Goal: Task Accomplishment & Management: Manage account settings

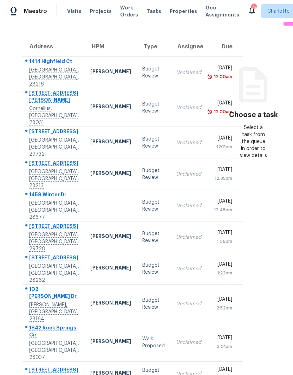
scroll to position [44, 0]
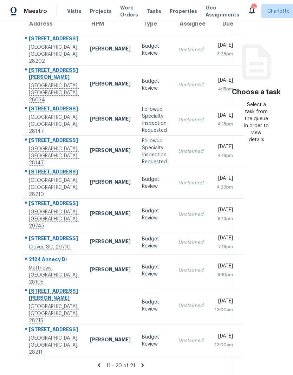
scroll to position [100, 0]
click at [105, 363] on div "11 - 20 of 21" at bounding box center [121, 366] width 220 height 7
click at [99, 365] on icon at bounding box center [99, 366] width 6 height 6
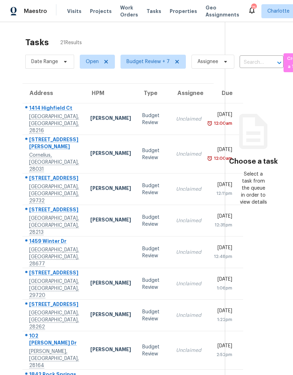
scroll to position [0, 0]
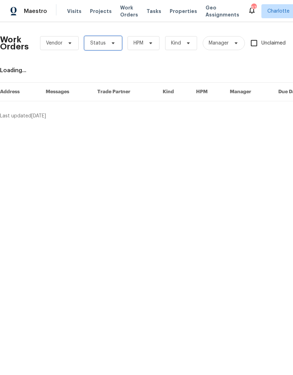
click at [109, 47] on span "Status" at bounding box center [103, 43] width 38 height 14
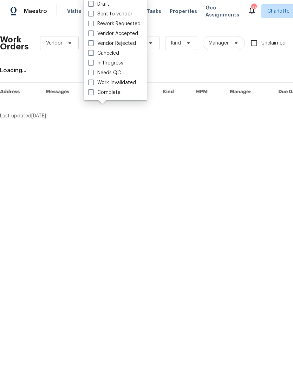
click at [117, 75] on label "Needs QC" at bounding box center [104, 72] width 33 height 7
click at [93, 74] on input "Needs QC" at bounding box center [90, 71] width 5 height 5
checkbox input "true"
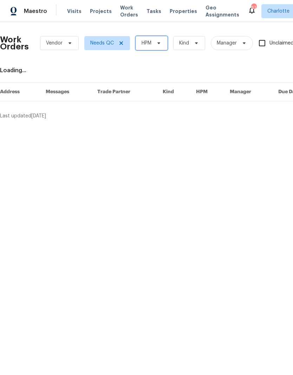
click at [157, 43] on icon at bounding box center [159, 43] width 6 height 6
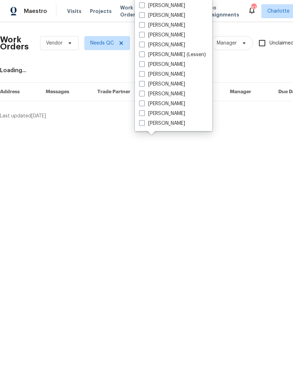
scroll to position [87, 0]
click at [171, 126] on label "[PERSON_NAME]" at bounding box center [162, 123] width 46 height 7
click at [144, 125] on input "[PERSON_NAME]" at bounding box center [141, 122] width 5 height 5
checkbox input "true"
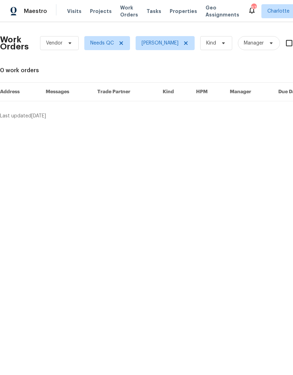
click at [36, 16] on div "Maestro" at bounding box center [23, 11] width 47 height 14
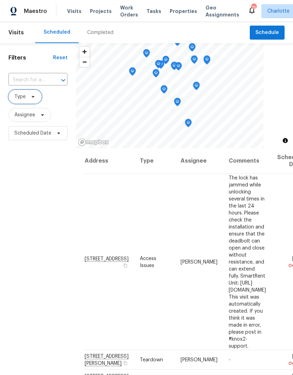
click at [33, 100] on span "Type" at bounding box center [24, 97] width 33 height 14
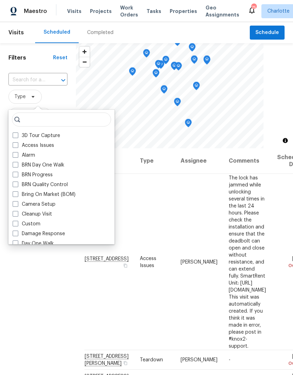
click at [58, 98] on span "Type" at bounding box center [37, 97] width 59 height 14
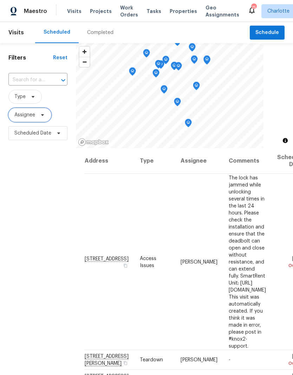
click at [44, 115] on icon at bounding box center [43, 115] width 6 height 6
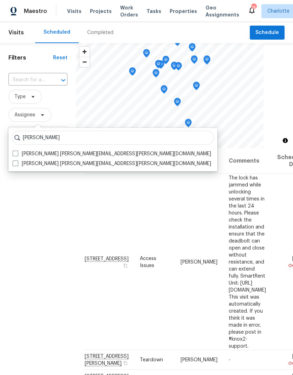
type input "Matthew barnhart"
click at [16, 152] on span at bounding box center [16, 154] width 6 height 6
click at [16, 152] on input "Matthew Barnhart matthew.barnhart@opendoor.com" at bounding box center [15, 153] width 5 height 5
checkbox input "true"
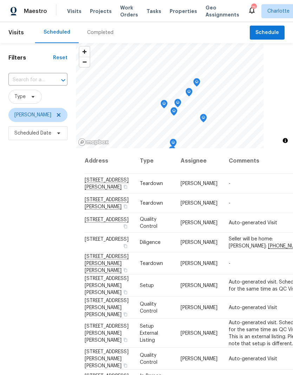
click at [28, 192] on div "Filters Reset ​ Type Matthew Barnhart Scheduled Date" at bounding box center [38, 246] width 76 height 406
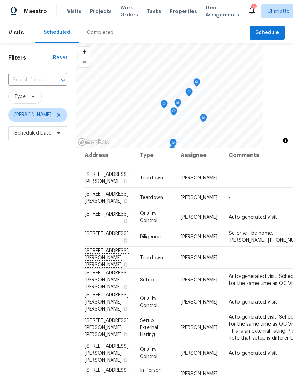
scroll to position [28, 0]
click at [27, 205] on div "Filters Reset ​ Type Matthew Barnhart Scheduled Date" at bounding box center [38, 246] width 76 height 406
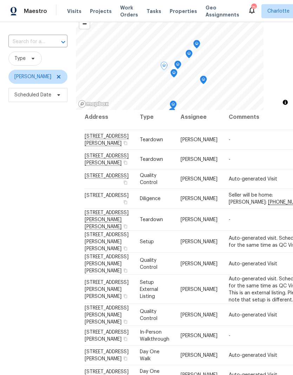
scroll to position [59, 0]
click at [27, 226] on div "Filters Reset ​ Type Matthew Barnhart Scheduled Date" at bounding box center [38, 208] width 76 height 406
click at [24, 219] on div "Filters Reset ​ Type Matthew Barnhart Scheduled Date" at bounding box center [38, 208] width 76 height 406
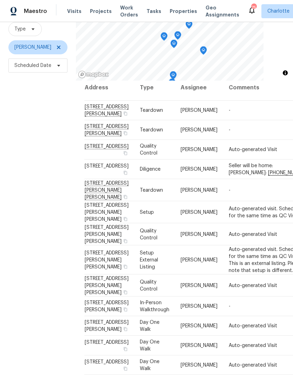
scroll to position [134, 0]
click at [25, 218] on div "Filters Reset ​ Type Matthew Barnhart Scheduled Date" at bounding box center [38, 178] width 76 height 406
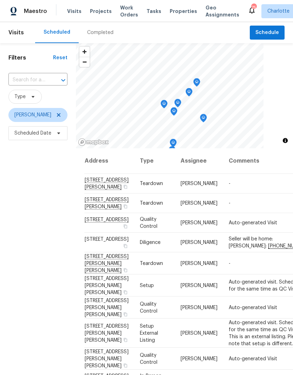
scroll to position [0, 0]
click at [61, 118] on icon at bounding box center [59, 115] width 6 height 6
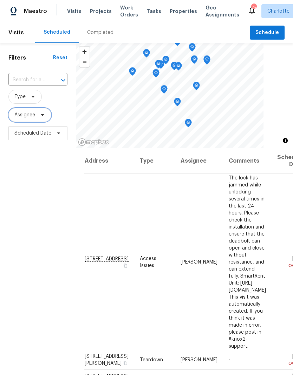
click at [45, 114] on icon at bounding box center [43, 115] width 6 height 6
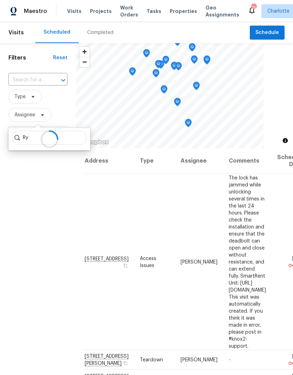
type input "R"
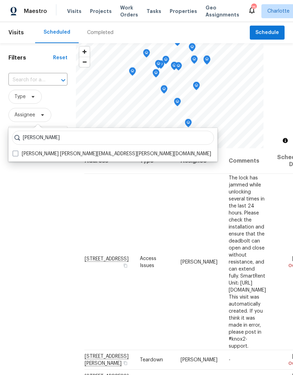
type input "Jason bouque"
click at [17, 156] on span at bounding box center [16, 154] width 6 height 6
click at [17, 155] on input "Jason Bouque jason.bouque@opendoor.com" at bounding box center [15, 153] width 5 height 5
checkbox input "true"
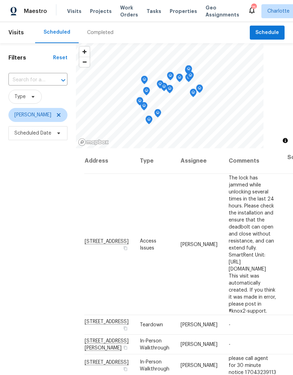
click at [23, 217] on div "Filters Reset ​ Type Jason Bouque Scheduled Date" at bounding box center [38, 246] width 76 height 406
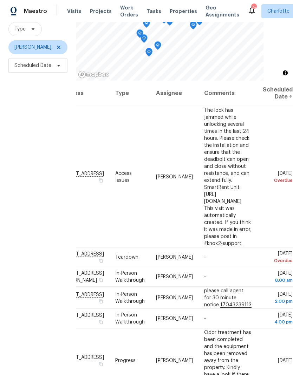
scroll to position [0, 59]
click at [22, 205] on div "Filters Reset ​ Type Jason Bouque Scheduled Date" at bounding box center [38, 178] width 76 height 406
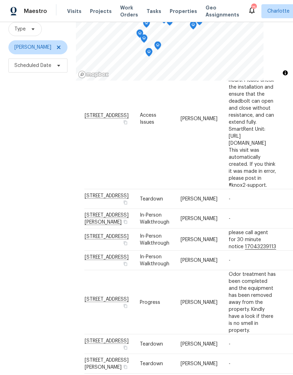
scroll to position [69, 0]
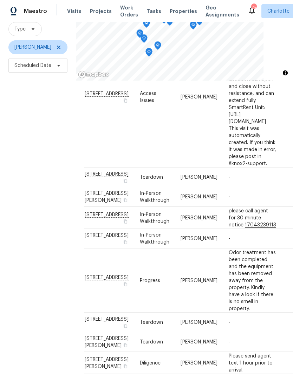
click at [21, 186] on div "Filters Reset ​ Type Jason Bouque Scheduled Date" at bounding box center [38, 178] width 76 height 406
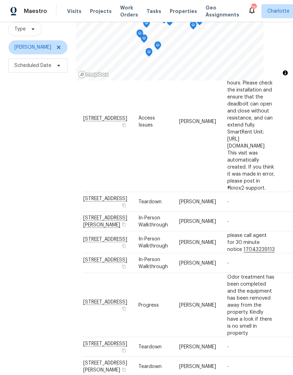
scroll to position [56, 1]
click at [23, 200] on div "Filters Reset ​ Type Jason Bouque Scheduled Date" at bounding box center [38, 178] width 76 height 406
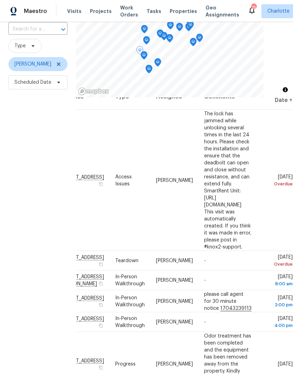
scroll to position [13, 54]
click at [17, 189] on div "Filters Reset ​ Type Jason Bouque Scheduled Date" at bounding box center [38, 195] width 76 height 406
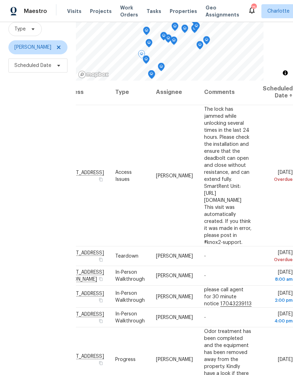
scroll to position [1, 54]
click at [25, 200] on div "Filters Reset ​ Type Jason Bouque Scheduled Date" at bounding box center [38, 178] width 76 height 406
click at [19, 203] on div "Filters Reset ​ Type Jason Bouque Scheduled Date" at bounding box center [38, 178] width 76 height 406
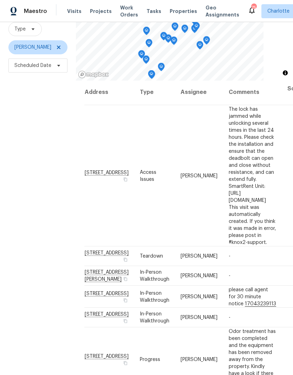
scroll to position [1, 0]
click at [28, 203] on div "Filters Reset ​ Type Jason Bouque Scheduled Date" at bounding box center [38, 178] width 76 height 406
click at [147, 59] on icon "Map marker" at bounding box center [146, 60] width 2 height 2
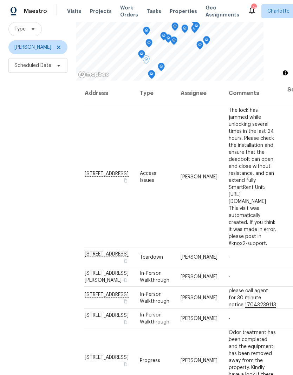
scroll to position [0, 0]
click at [18, 216] on div "Filters Reset ​ Type Jason Bouque Scheduled Date" at bounding box center [38, 178] width 76 height 406
click at [146, 56] on icon "Map marker" at bounding box center [146, 60] width 6 height 8
click at [144, 56] on icon "Map marker" at bounding box center [146, 60] width 6 height 8
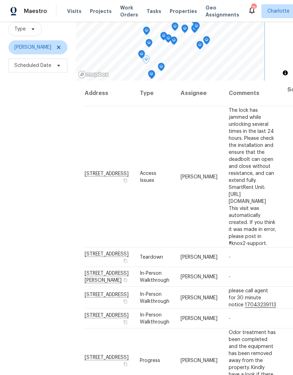
click at [148, 56] on icon "Map marker" at bounding box center [146, 60] width 6 height 8
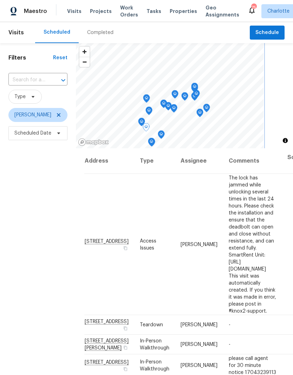
scroll to position [0, 0]
click at [60, 108] on span "Jason Bouque" at bounding box center [37, 115] width 59 height 14
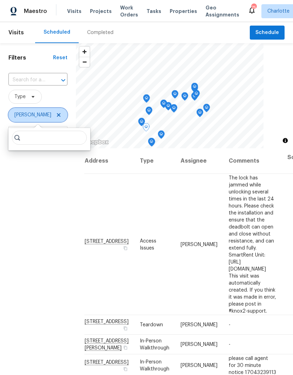
click at [57, 113] on icon at bounding box center [59, 115] width 4 height 4
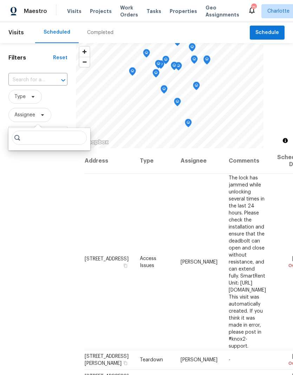
click at [24, 208] on div "Filters Reset ​ Type Assignee Scheduled Date" at bounding box center [38, 246] width 76 height 406
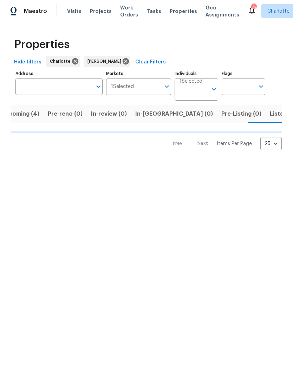
scroll to position [0, 15]
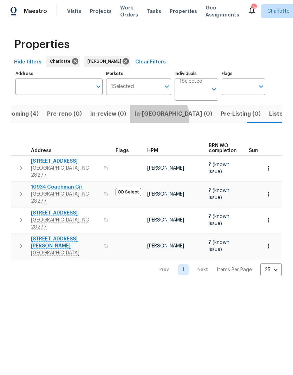
click at [154, 118] on span "In-[GEOGRAPHIC_DATA] (0)" at bounding box center [173, 114] width 78 height 10
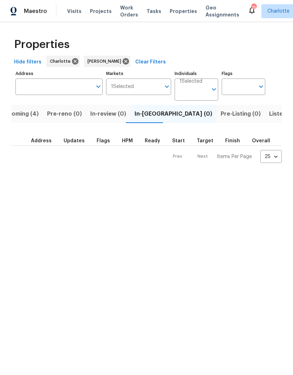
click at [21, 117] on span "Upcoming (4)" at bounding box center [19, 114] width 38 height 10
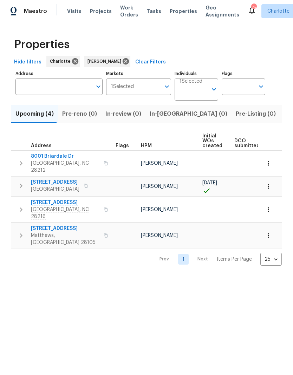
click at [15, 158] on button "button" at bounding box center [21, 163] width 14 height 21
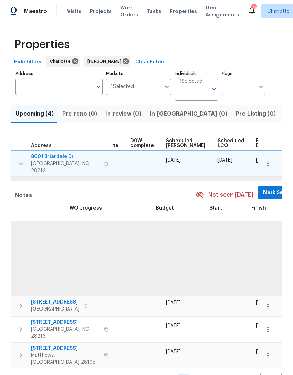
click at [263, 189] on span "Mark Seen" at bounding box center [276, 193] width 26 height 9
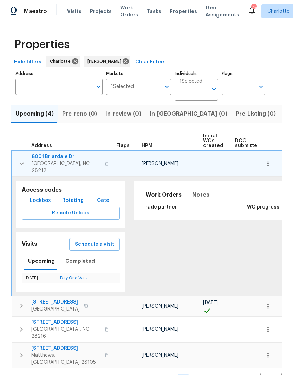
click at [12, 158] on td "[STREET_ADDRESS][PERSON_NAME]" at bounding box center [62, 163] width 101 height 25
click at [17, 167] on td "[STREET_ADDRESS][PERSON_NAME]" at bounding box center [62, 163] width 101 height 25
click at [18, 162] on icon "button" at bounding box center [22, 164] width 8 height 8
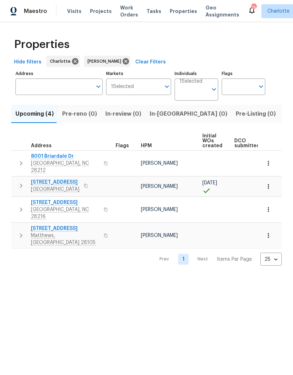
click at [18, 182] on icon "button" at bounding box center [21, 186] width 8 height 8
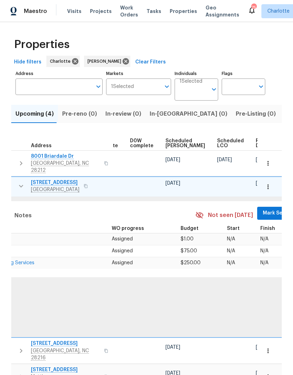
scroll to position [0, 177]
click at [263, 209] on span "Mark Seen" at bounding box center [276, 213] width 26 height 9
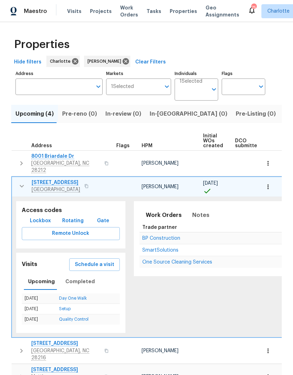
scroll to position [0, 0]
click at [18, 185] on button "button" at bounding box center [22, 186] width 14 height 14
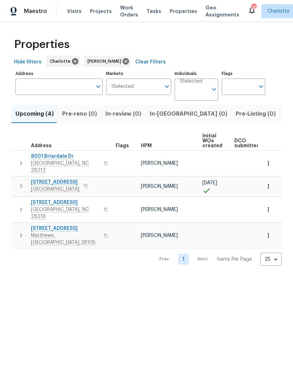
click at [20, 199] on button "button" at bounding box center [21, 209] width 14 height 21
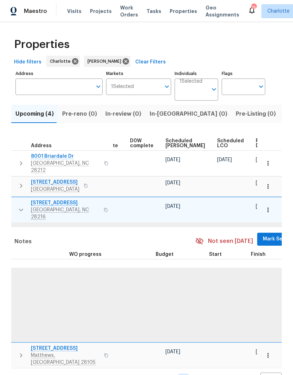
scroll to position [0, 177]
click at [263, 235] on span "Mark Seen" at bounding box center [276, 239] width 26 height 9
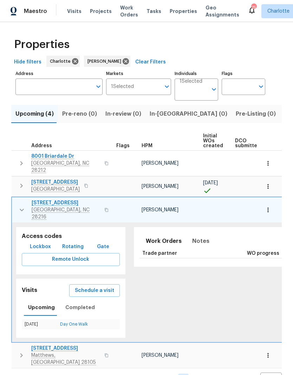
scroll to position [0, 0]
click at [22, 206] on icon "button" at bounding box center [22, 210] width 8 height 8
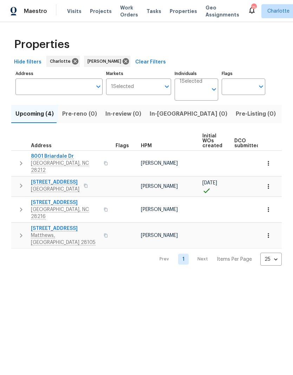
click at [16, 225] on button "button" at bounding box center [21, 235] width 14 height 21
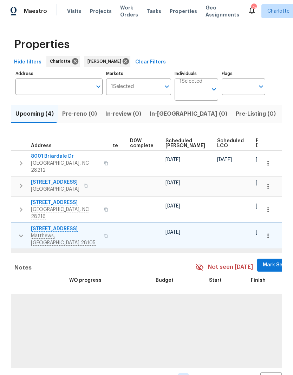
scroll to position [0, 177]
click at [263, 261] on span "Mark Seen" at bounding box center [276, 265] width 26 height 9
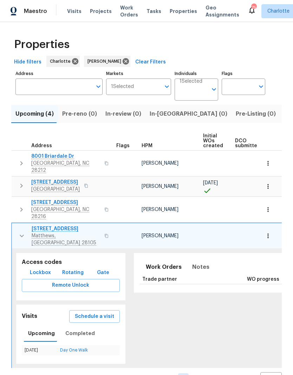
scroll to position [0, 0]
click at [16, 226] on button "button" at bounding box center [22, 236] width 14 height 21
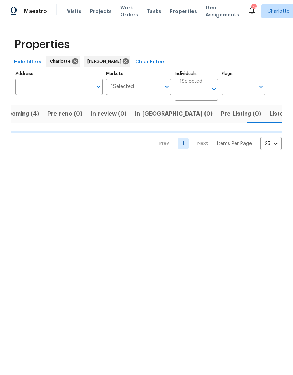
scroll to position [0, 15]
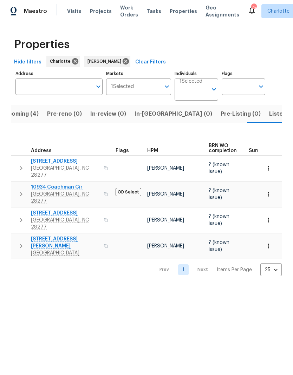
click at [15, 162] on button "button" at bounding box center [21, 168] width 14 height 21
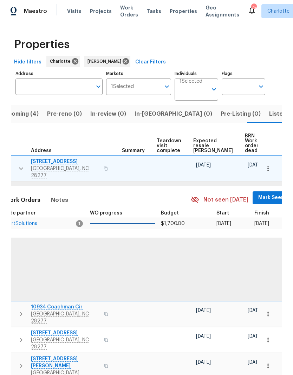
scroll to position [0, 127]
click at [258, 194] on span "Mark Seen" at bounding box center [271, 198] width 26 height 9
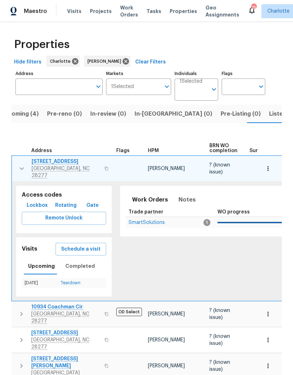
scroll to position [0, 0]
click at [16, 163] on button "button" at bounding box center [22, 168] width 14 height 21
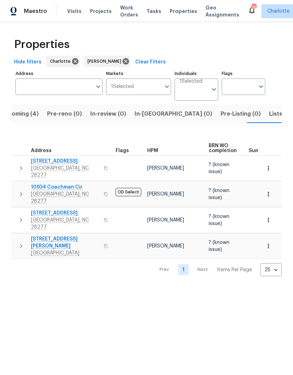
click at [19, 190] on icon "button" at bounding box center [21, 194] width 8 height 8
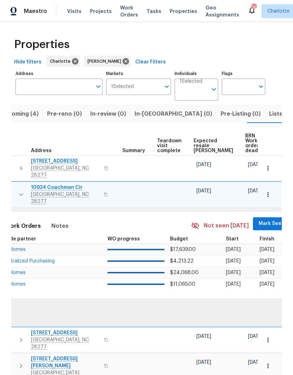
click at [258, 220] on span "Mark Seen" at bounding box center [271, 224] width 26 height 9
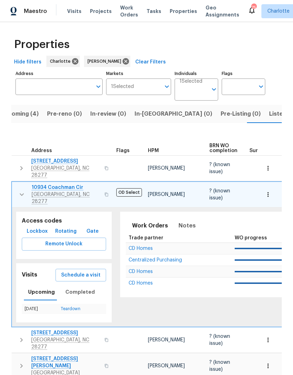
click at [17, 184] on button "button" at bounding box center [22, 194] width 14 height 21
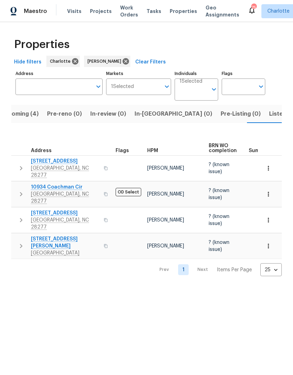
click at [17, 216] on icon "button" at bounding box center [21, 220] width 8 height 8
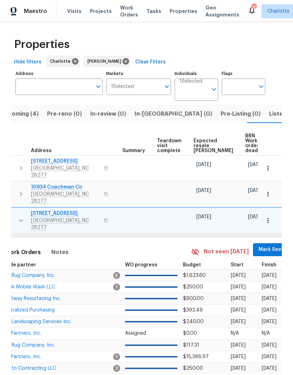
click at [258, 246] on span "Mark Seen" at bounding box center [271, 250] width 26 height 9
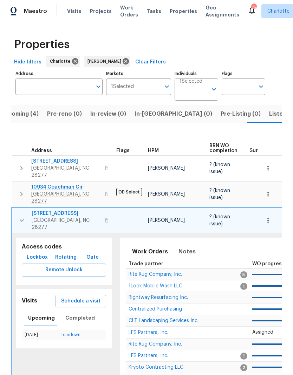
scroll to position [0, 0]
click at [18, 217] on icon "button" at bounding box center [22, 221] width 8 height 8
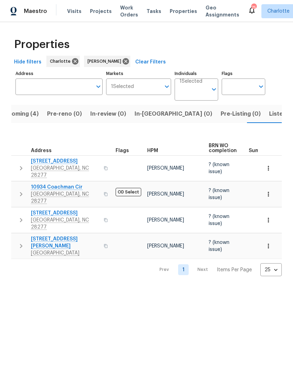
click at [16, 236] on button "button" at bounding box center [21, 246] width 14 height 21
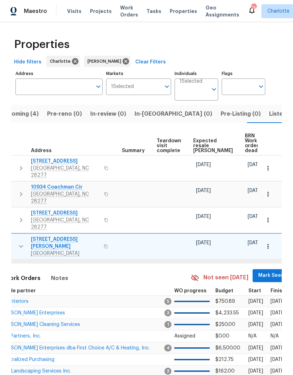
scroll to position [0, 127]
click at [258, 272] on span "Mark Seen" at bounding box center [271, 276] width 26 height 9
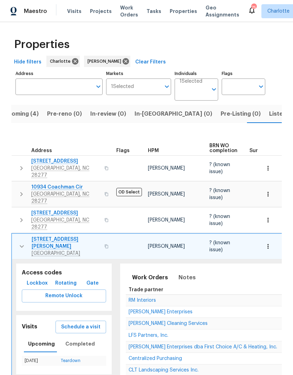
scroll to position [0, 0]
click at [15, 235] on td "[STREET_ADDRESS][PERSON_NAME]" at bounding box center [62, 246] width 101 height 25
click at [18, 242] on icon "button" at bounding box center [22, 246] width 8 height 8
